Goal: Obtain resource: Obtain resource

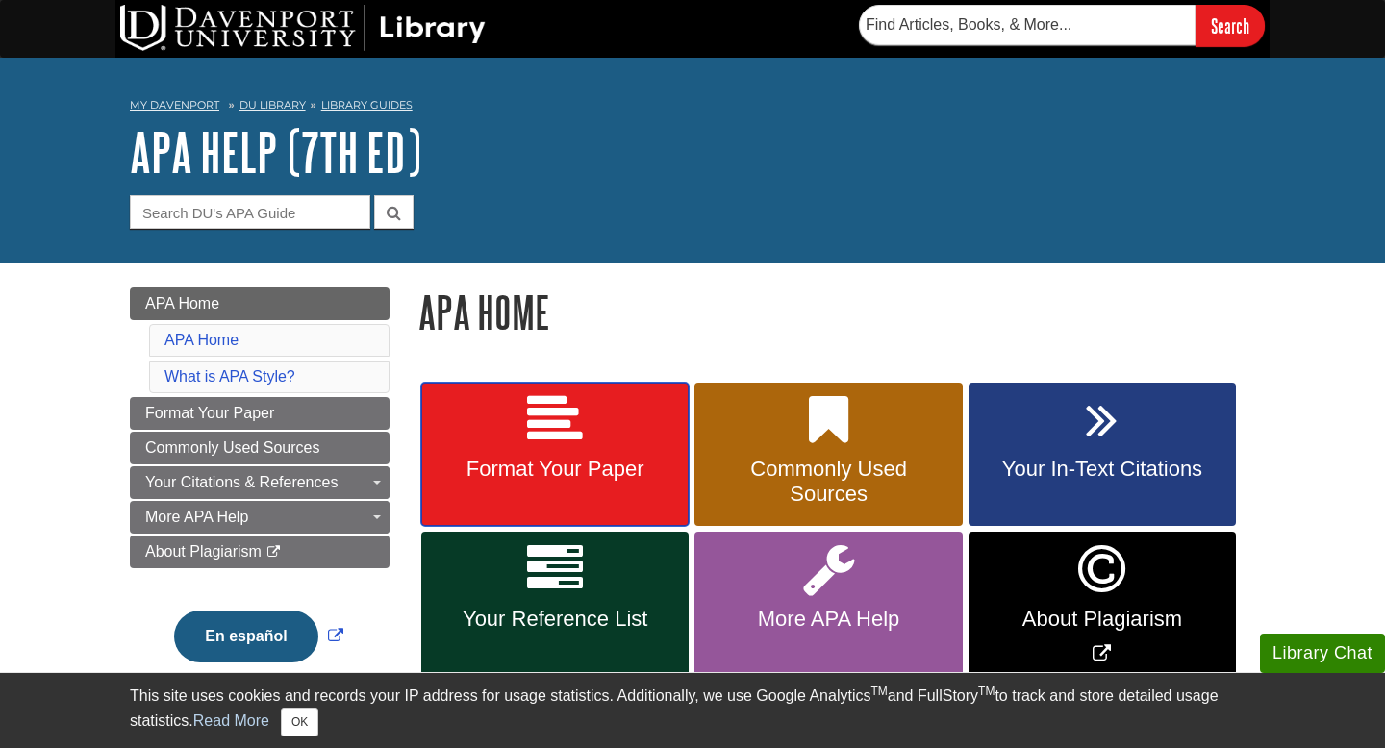
click at [614, 451] on link "Format Your Paper" at bounding box center [554, 455] width 267 height 144
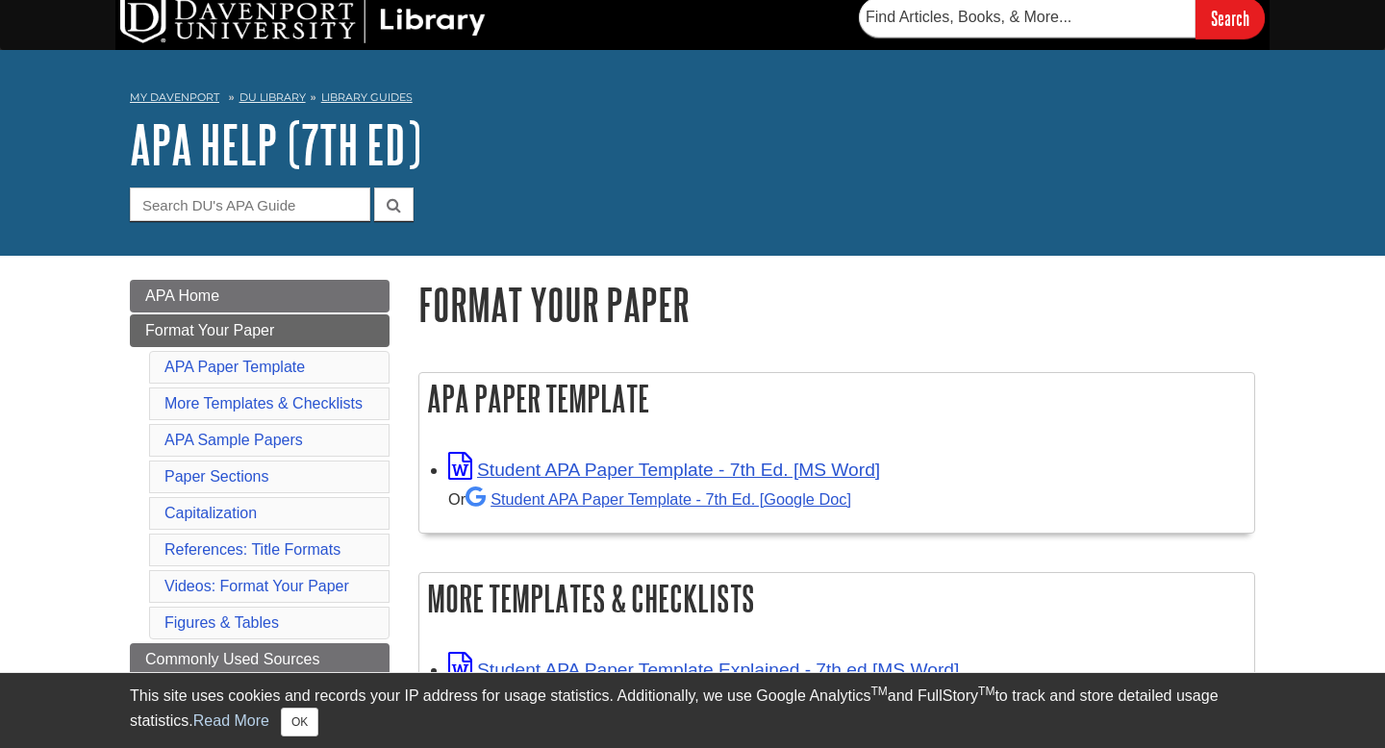
scroll to position [45, 0]
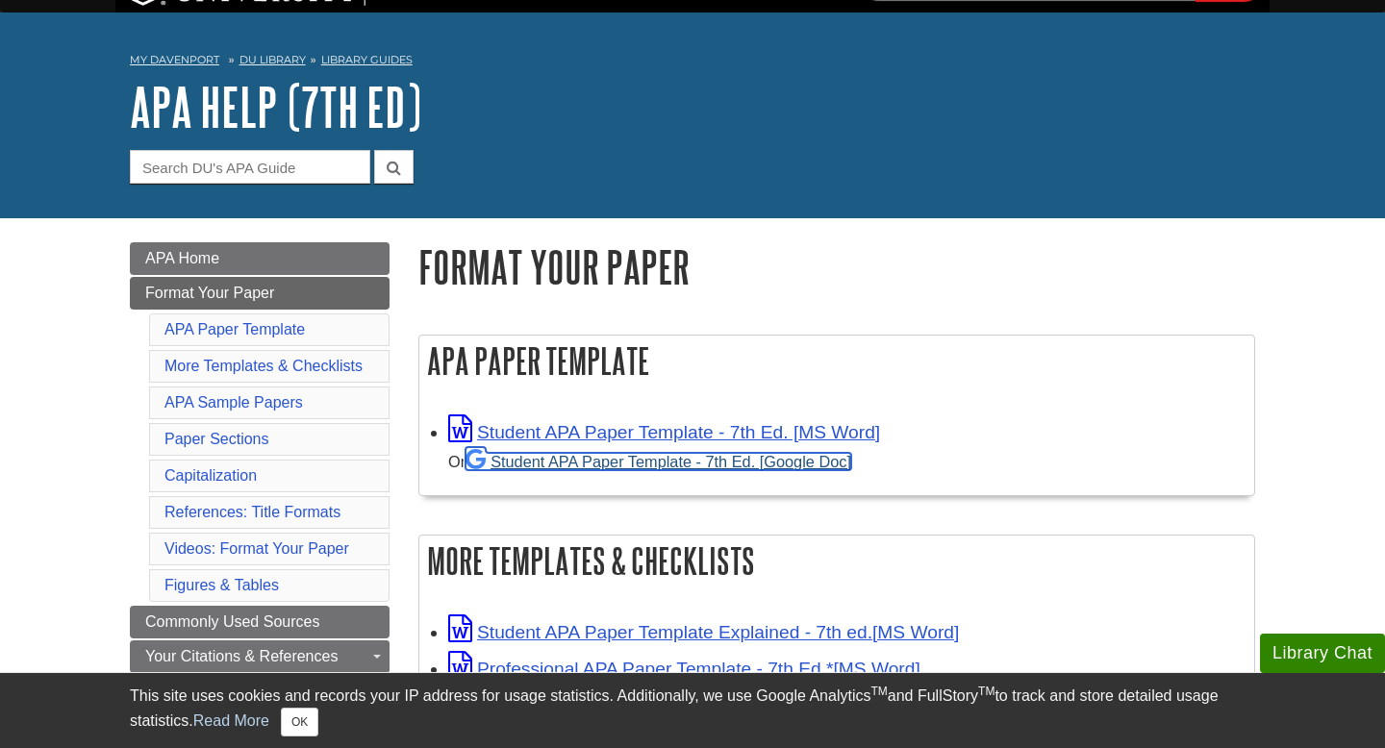
click at [632, 465] on link "Student APA Paper Template - 7th Ed. [Google Doc]" at bounding box center [658, 461] width 386 height 17
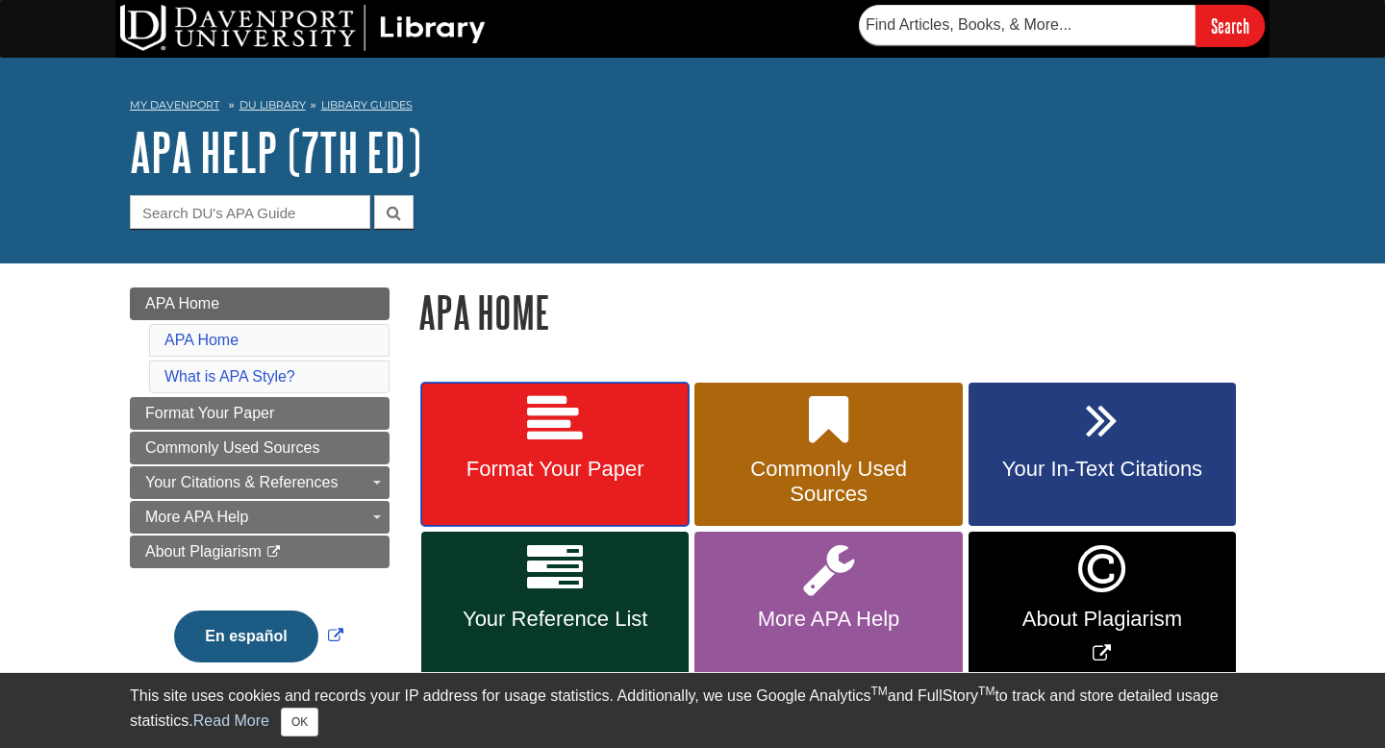
click at [605, 471] on span "Format Your Paper" at bounding box center [555, 469] width 239 height 25
